Goal: Information Seeking & Learning: Check status

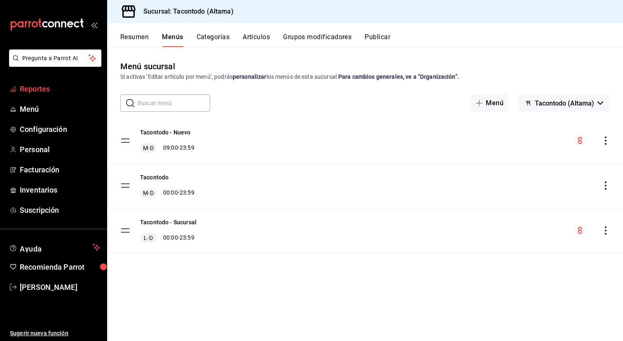
click at [42, 85] on span "Reportes" at bounding box center [60, 88] width 80 height 11
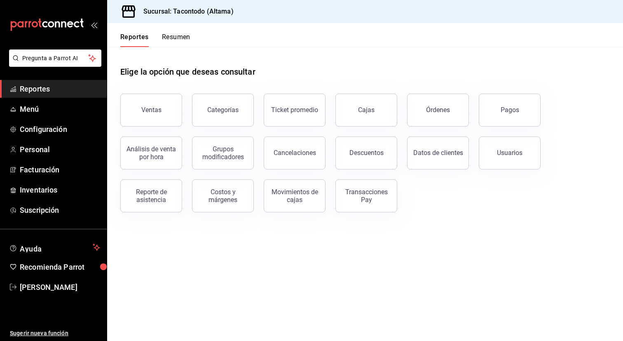
click at [468, 109] on div "Órdenes" at bounding box center [433, 105] width 72 height 43
click at [505, 107] on div "Pagos" at bounding box center [510, 110] width 19 height 8
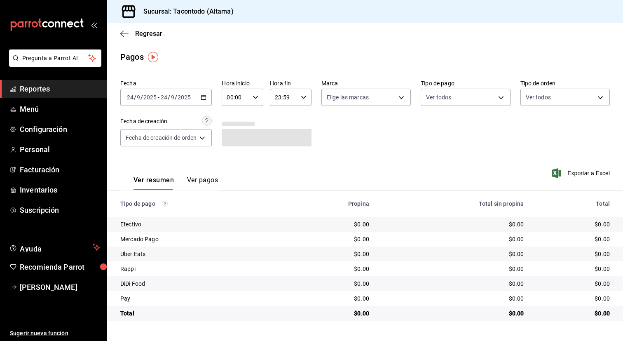
click at [204, 101] on div "[DATE] [DATE] - [DATE] [DATE]" at bounding box center [165, 97] width 91 height 17
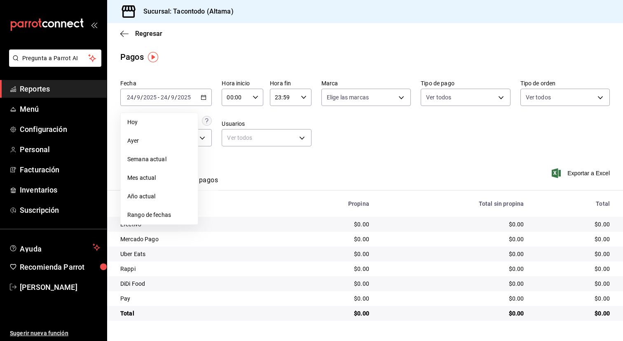
click at [166, 139] on span "Ayer" at bounding box center [159, 140] width 64 height 9
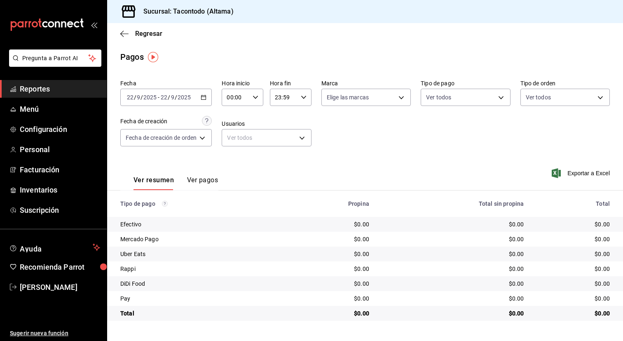
click at [257, 98] on \(Stroke\) "button" at bounding box center [255, 97] width 5 height 3
click at [233, 127] on span "16" at bounding box center [233, 124] width 7 height 7
click at [351, 169] on div at bounding box center [311, 170] width 623 height 341
click at [203, 98] on icon "button" at bounding box center [204, 97] width 6 height 6
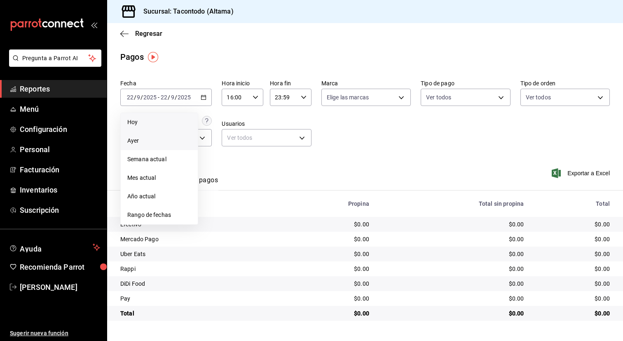
click at [163, 125] on span "Hoy" at bounding box center [159, 122] width 64 height 9
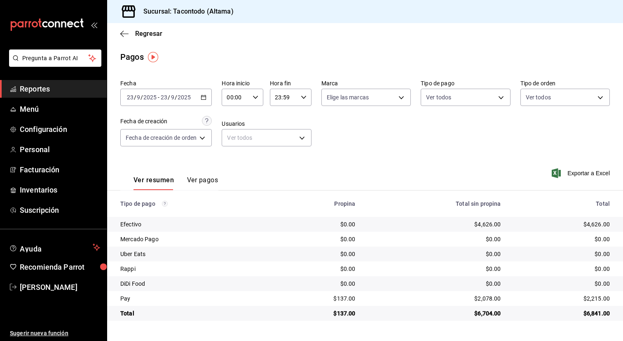
click at [256, 101] on div "00:00 Hora inicio" at bounding box center [243, 97] width 42 height 17
click at [231, 158] on span "16" at bounding box center [233, 161] width 7 height 7
click at [341, 297] on div at bounding box center [311, 170] width 623 height 341
drag, startPoint x: 341, startPoint y: 300, endPoint x: 351, endPoint y: 300, distance: 10.7
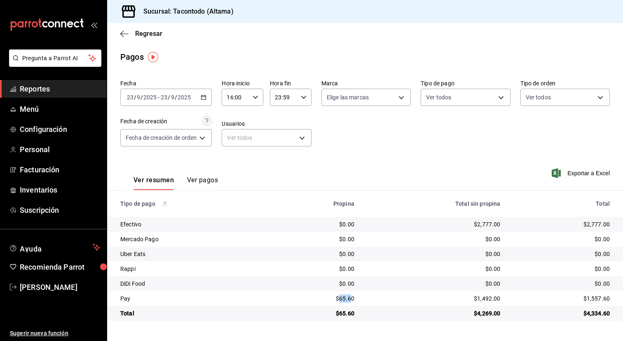
click at [351, 300] on div "$65.60" at bounding box center [318, 298] width 73 height 8
copy div "65.6"
click at [256, 95] on icon "button" at bounding box center [256, 97] width 6 height 6
click at [233, 124] on button "00" at bounding box center [233, 118] width 17 height 16
type input "00:00"
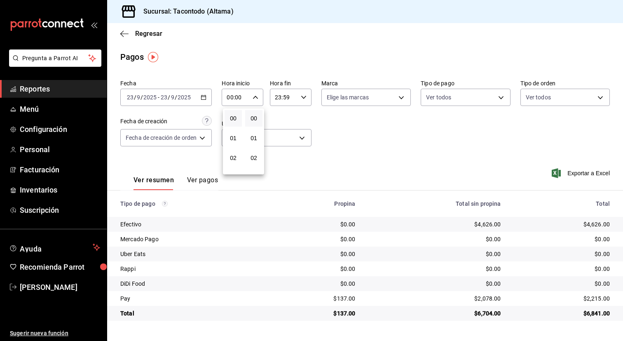
click at [305, 98] on div at bounding box center [311, 170] width 623 height 341
click at [305, 98] on icon "button" at bounding box center [304, 97] width 6 height 6
click at [282, 122] on button "15" at bounding box center [280, 116] width 17 height 16
type input "15:59"
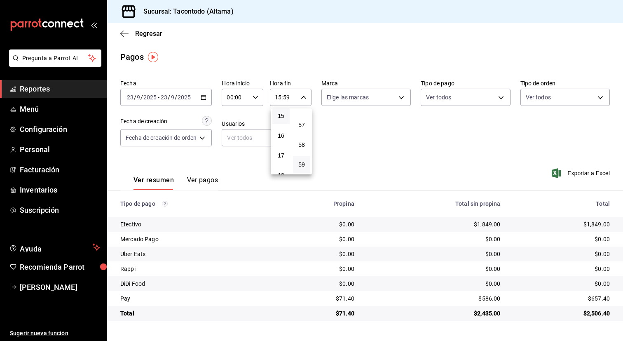
click at [385, 164] on div at bounding box center [311, 170] width 623 height 341
drag, startPoint x: 340, startPoint y: 298, endPoint x: 352, endPoint y: 298, distance: 12.0
click at [352, 298] on div "$71.40" at bounding box center [318, 298] width 73 height 8
copy div "71.4"
click at [132, 29] on div "Regresar" at bounding box center [365, 33] width 516 height 21
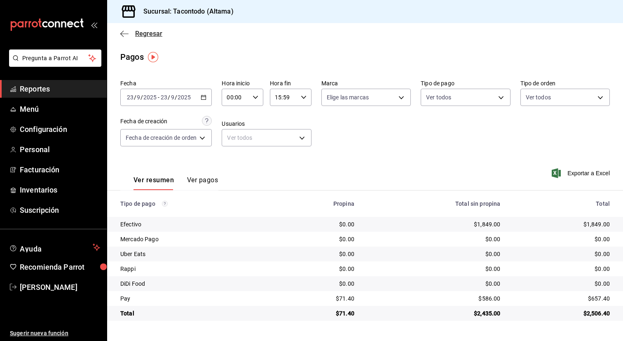
click at [133, 31] on span "Regresar" at bounding box center [141, 34] width 42 height 8
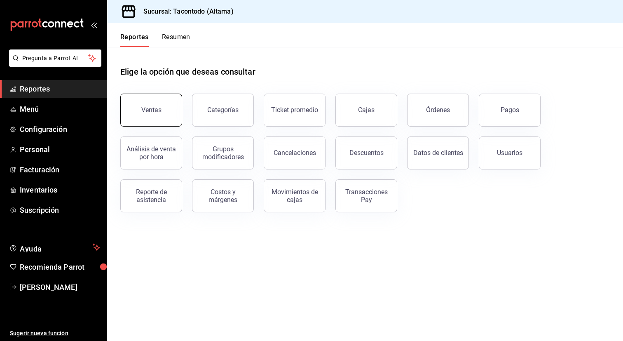
click at [152, 115] on button "Ventas" at bounding box center [151, 110] width 62 height 33
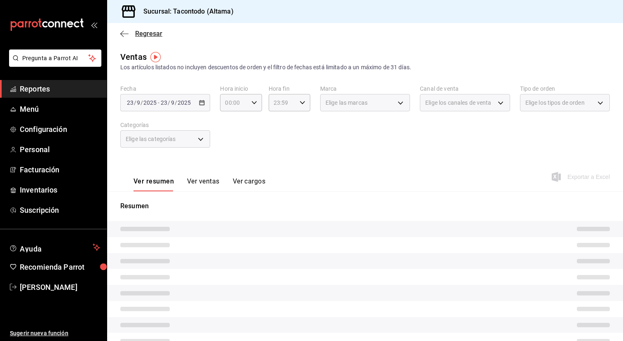
click at [151, 33] on span "Regresar" at bounding box center [148, 34] width 27 height 8
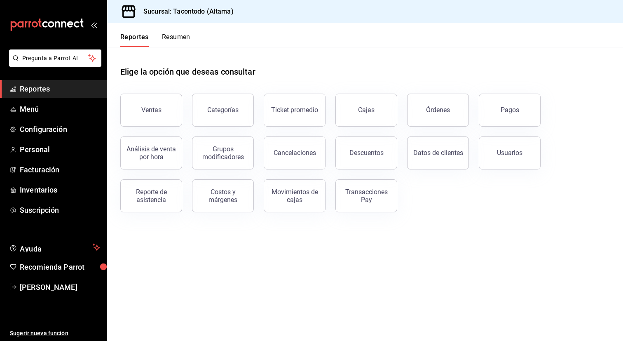
click at [187, 39] on button "Resumen" at bounding box center [176, 40] width 28 height 14
